Goal: Find specific page/section: Find specific page/section

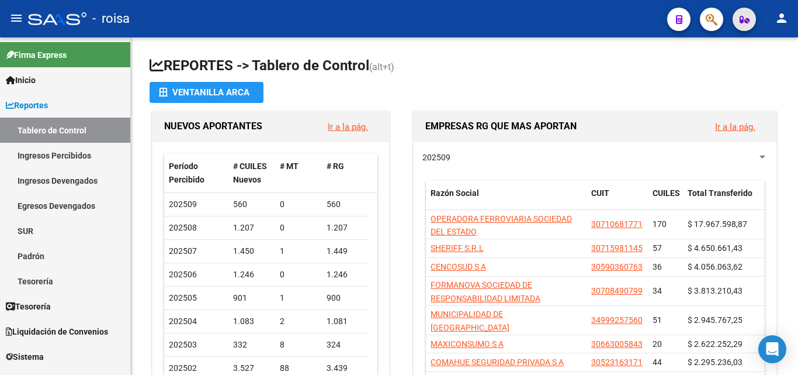
click at [746, 22] on icon "button" at bounding box center [745, 19] width 10 height 9
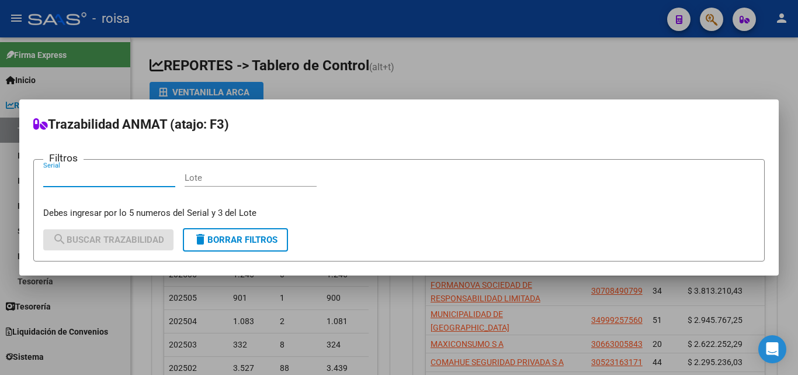
click at [646, 40] on div at bounding box center [399, 187] width 798 height 375
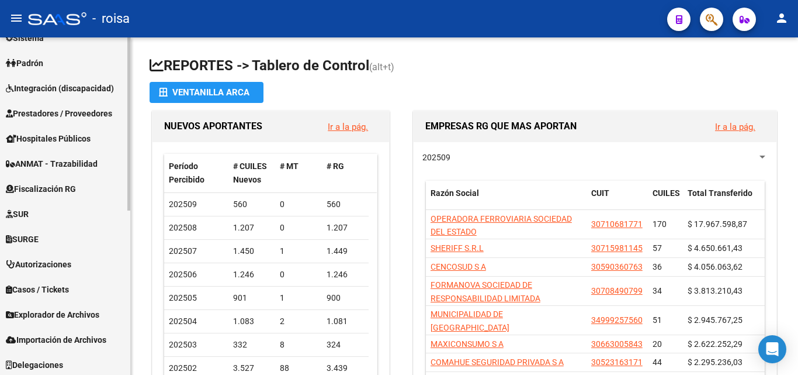
scroll to position [321, 0]
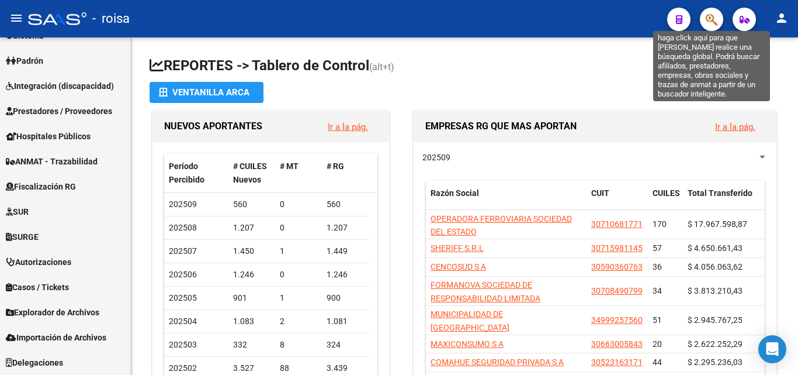
click at [711, 15] on icon "button" at bounding box center [712, 19] width 12 height 13
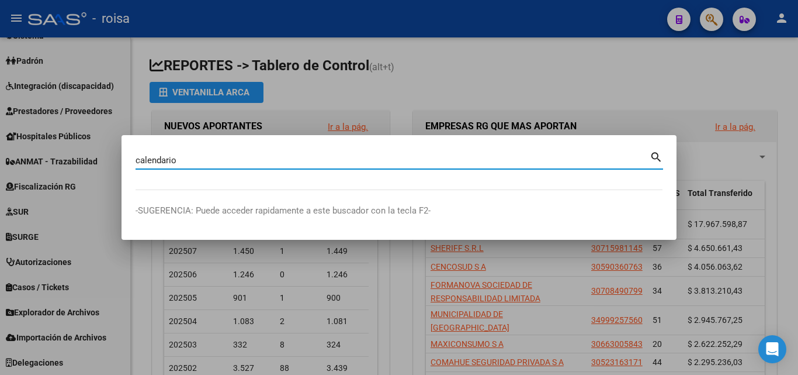
type input "calendario"
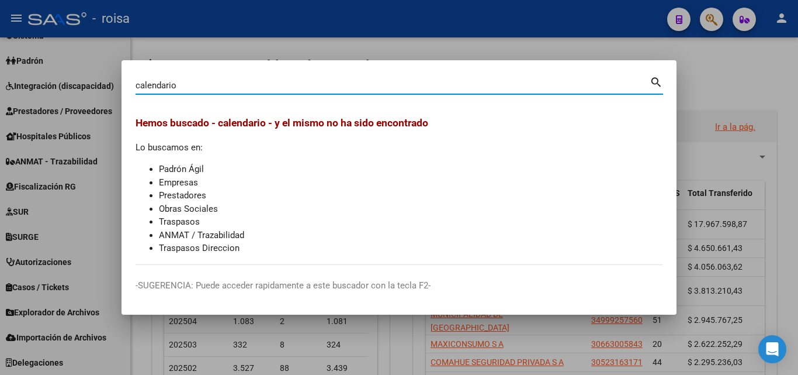
click at [504, 18] on div at bounding box center [399, 187] width 798 height 375
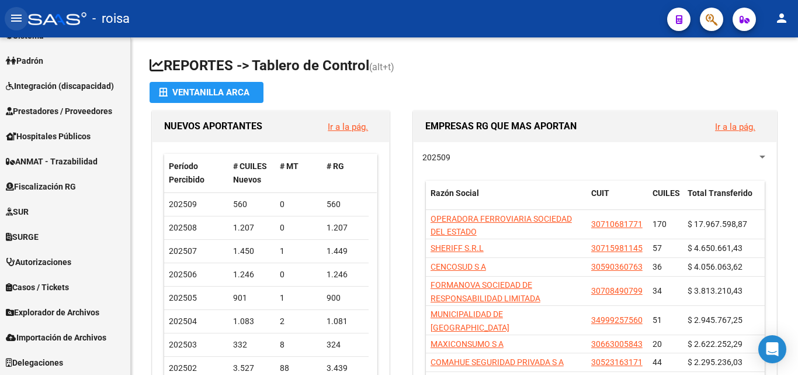
click at [22, 11] on mat-icon "menu" at bounding box center [16, 18] width 14 height 14
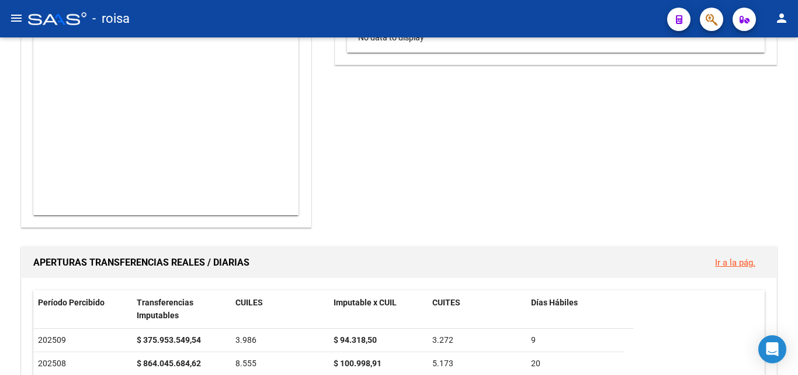
scroll to position [532, 0]
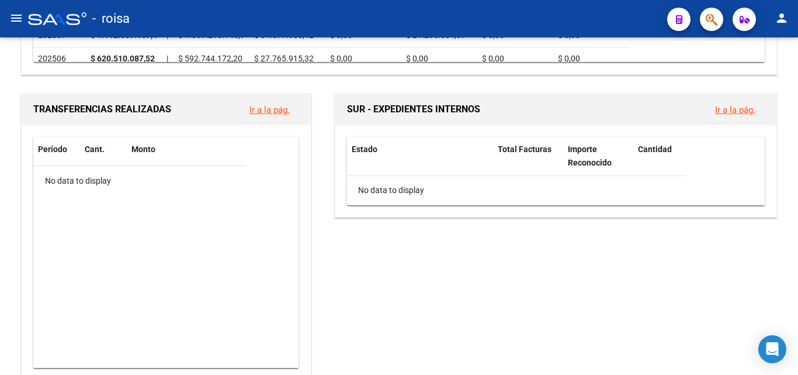
click at [13, 13] on mat-icon "menu" at bounding box center [16, 18] width 14 height 14
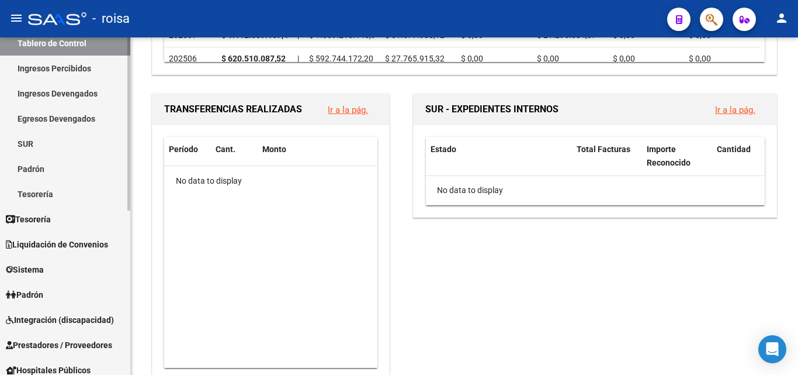
scroll to position [0, 0]
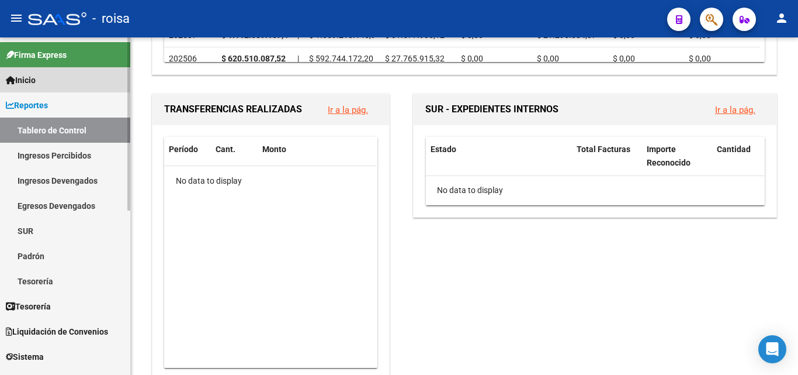
click at [47, 88] on link "Inicio" at bounding box center [65, 79] width 130 height 25
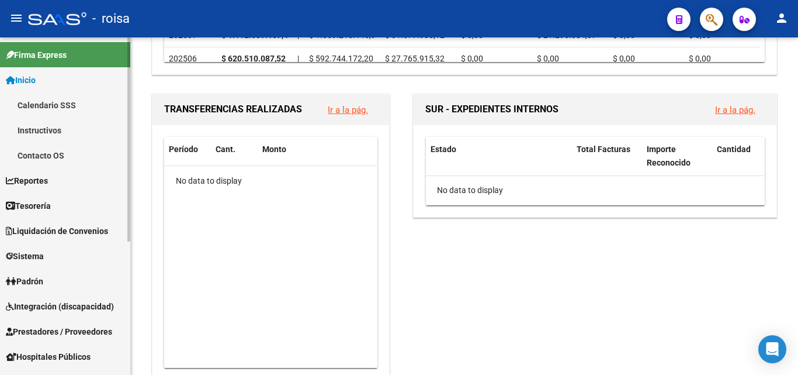
click at [35, 126] on link "Instructivos" at bounding box center [65, 129] width 130 height 25
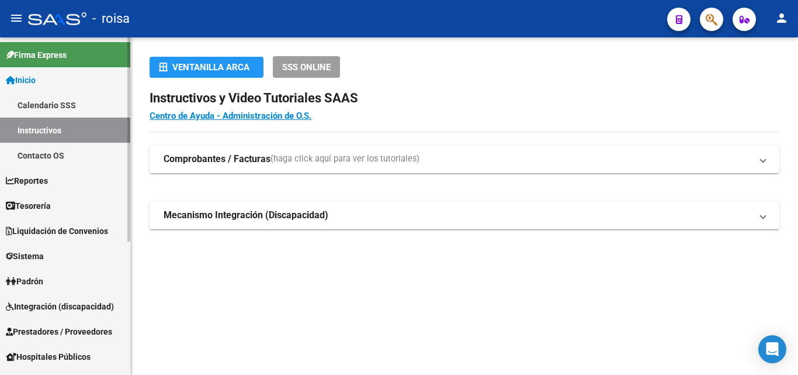
click at [49, 101] on link "Calendario SSS" at bounding box center [65, 104] width 130 height 25
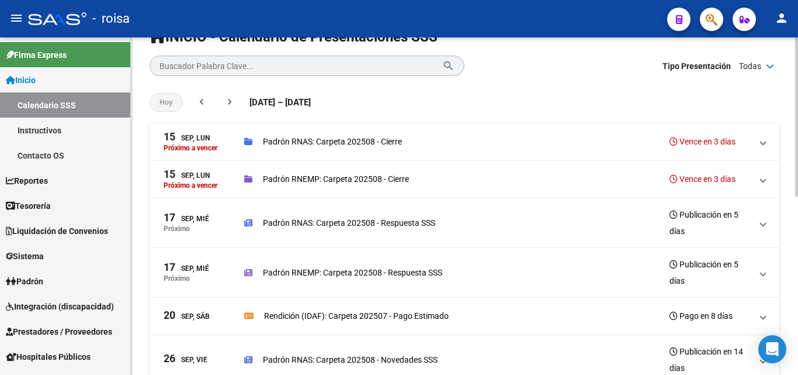
scroll to position [58, 0]
